Goal: Task Accomplishment & Management: Manage account settings

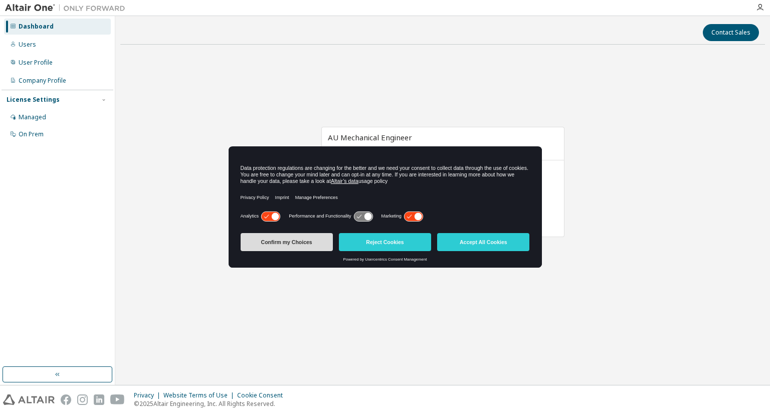
click at [326, 246] on button "Confirm my Choices" at bounding box center [287, 242] width 92 height 18
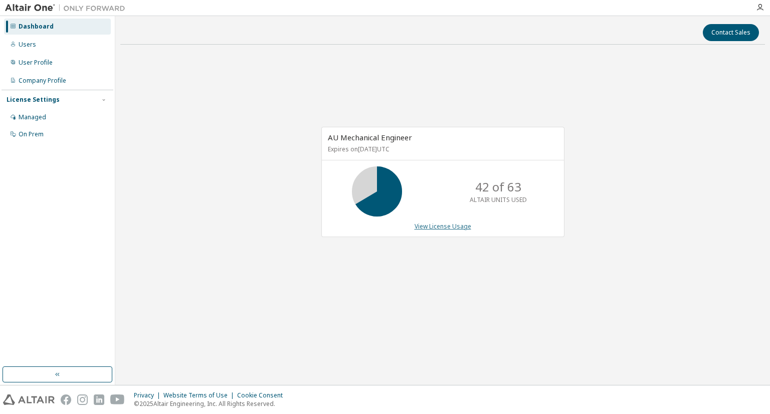
click at [428, 225] on link "View License Usage" at bounding box center [442, 226] width 57 height 9
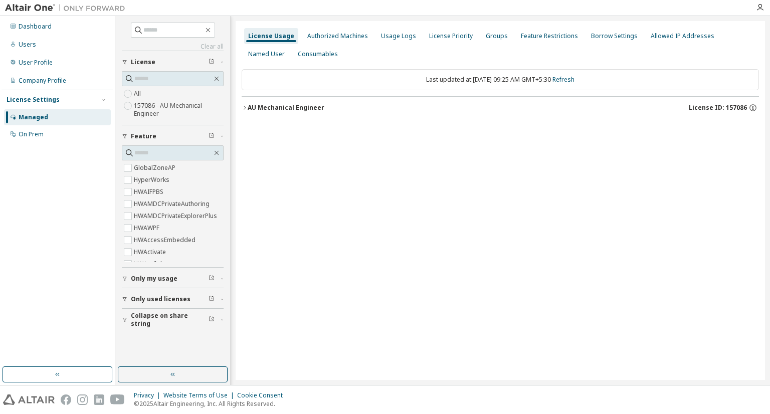
click at [276, 110] on div "AU Mechanical Engineer" at bounding box center [286, 108] width 77 height 8
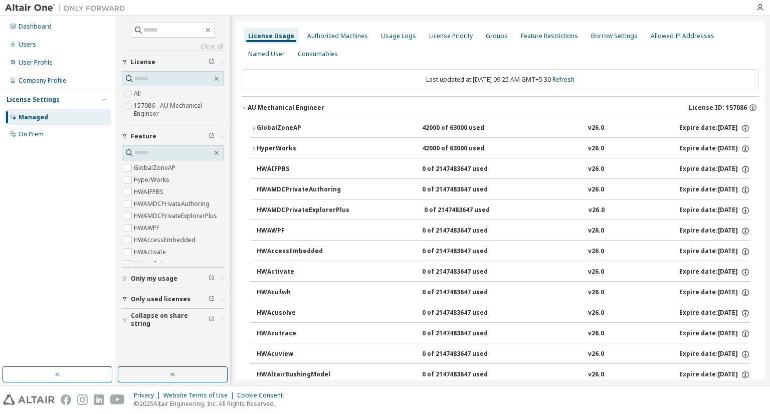
click at [288, 126] on div "GlobalZoneAP" at bounding box center [302, 128] width 90 height 9
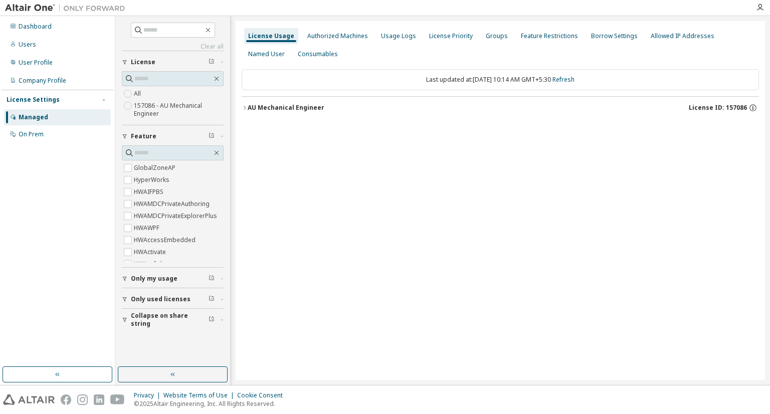
click at [263, 107] on div "AU Mechanical Engineer" at bounding box center [286, 108] width 77 height 8
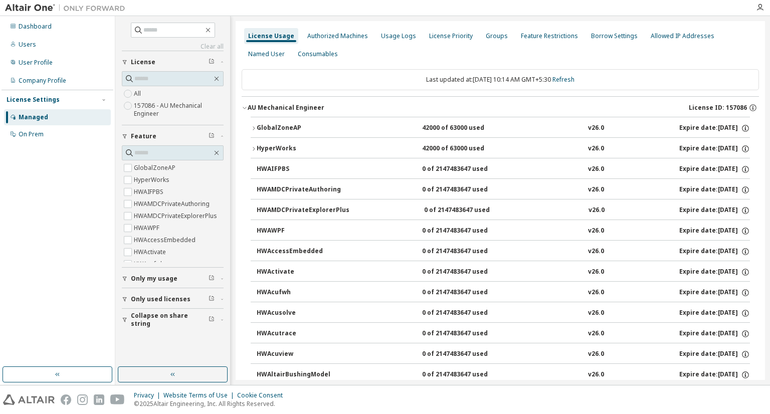
click at [270, 138] on button "HyperWorks 42000 of 63000 used v26.0 Expire date: 2025-12-25" at bounding box center [500, 149] width 499 height 22
